Goal: Task Accomplishment & Management: Use online tool/utility

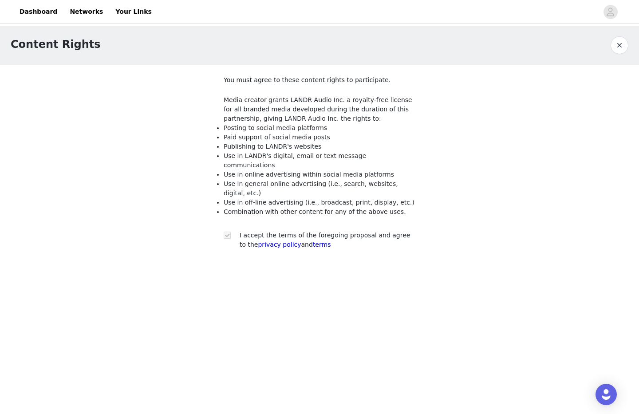
click at [615, 41] on button "button" at bounding box center [620, 45] width 18 height 18
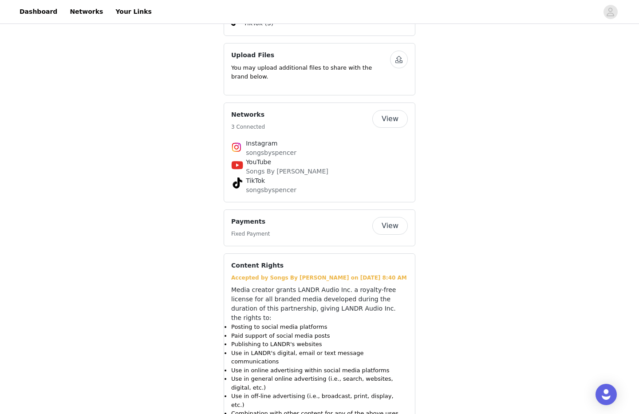
scroll to position [309, 0]
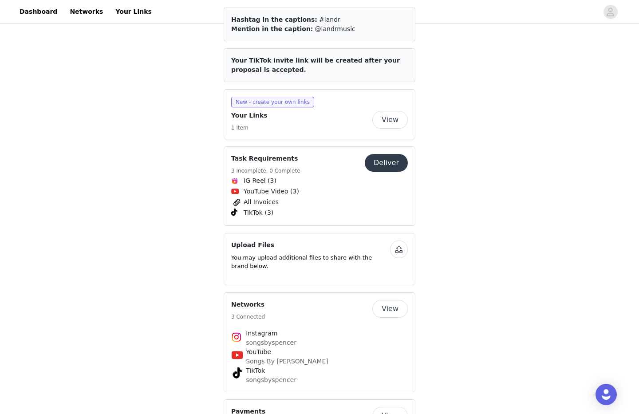
click at [382, 164] on button "Deliver" at bounding box center [386, 163] width 43 height 18
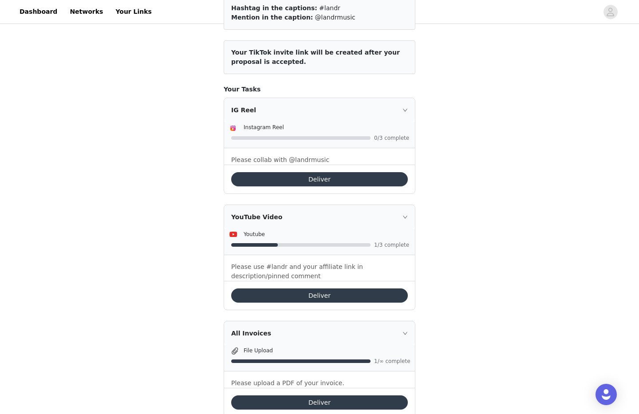
scroll to position [181, 0]
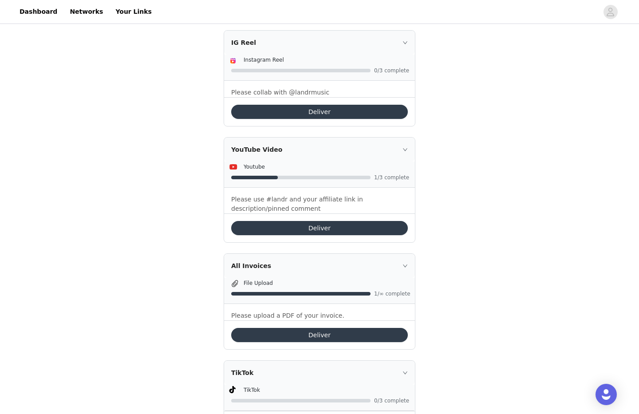
click at [316, 229] on button "Deliver" at bounding box center [319, 228] width 177 height 14
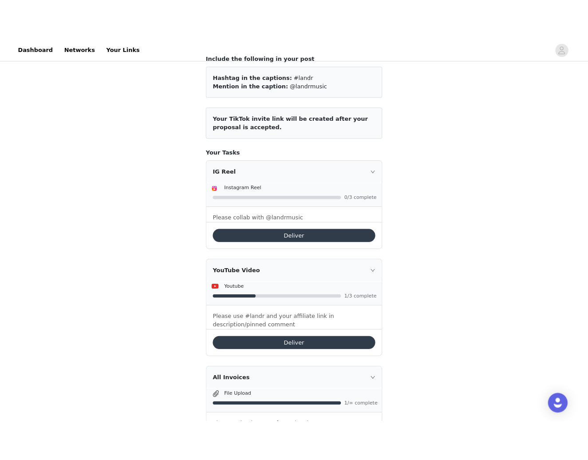
scroll to position [80, 0]
